Goal: Task Accomplishment & Management: Manage account settings

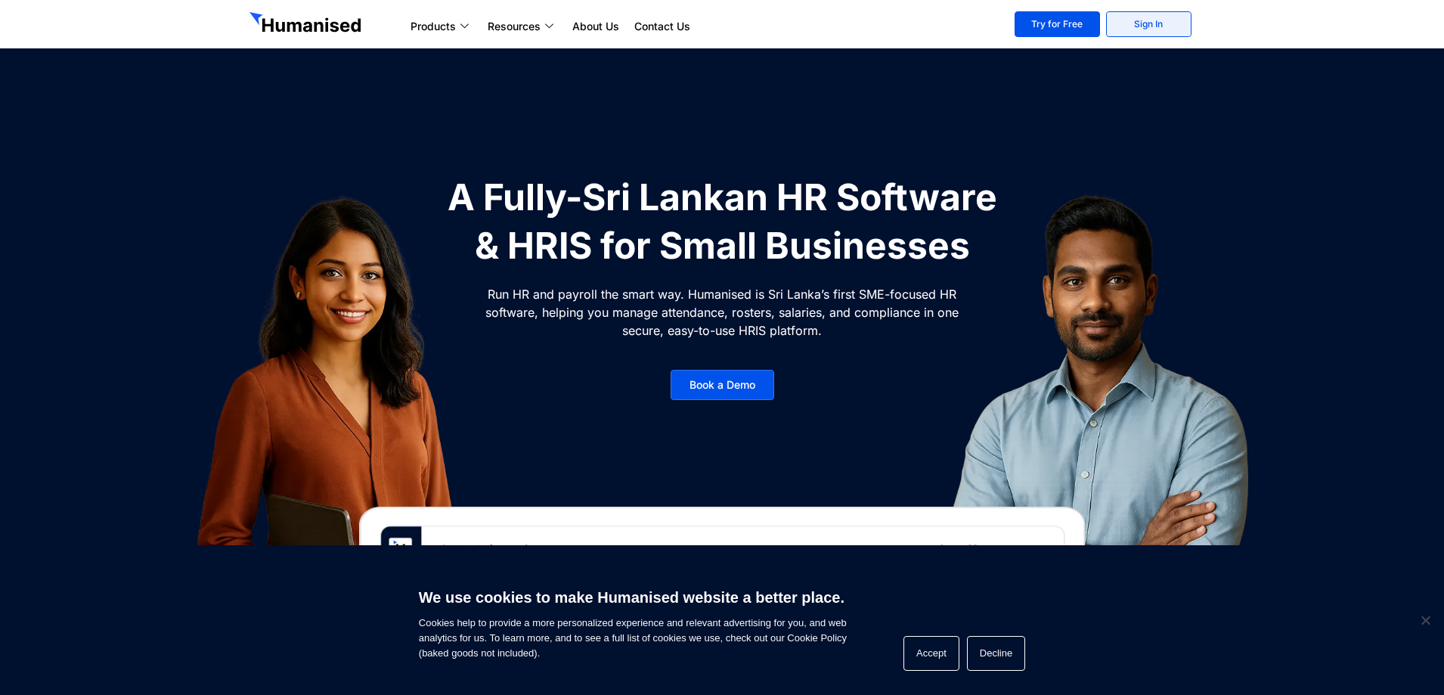
click at [1167, 26] on link "Sign In" at bounding box center [1148, 24] width 85 height 26
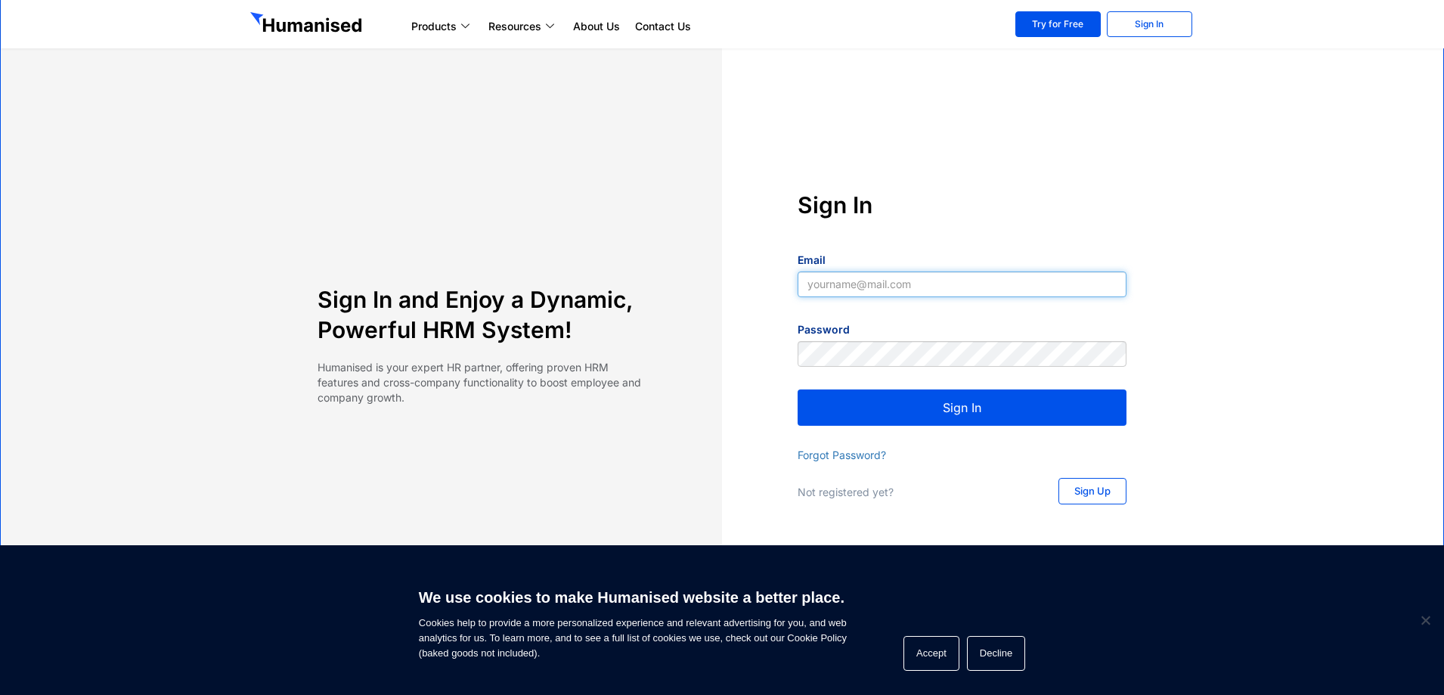
type input "[EMAIL_ADDRESS][DOMAIN_NAME]"
click at [1036, 401] on button "Sign In" at bounding box center [962, 407] width 329 height 36
